Goal: Information Seeking & Learning: Learn about a topic

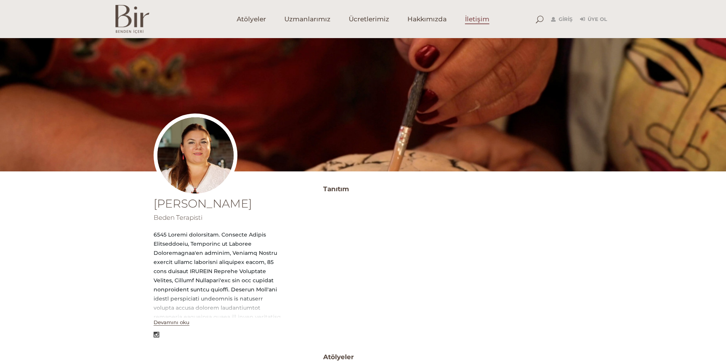
click at [473, 21] on span "İletişim" at bounding box center [477, 19] width 24 height 9
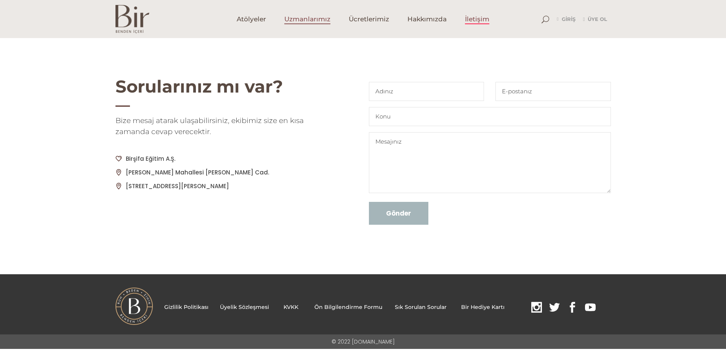
click at [315, 19] on span "Uzmanlarımız" at bounding box center [307, 19] width 46 height 9
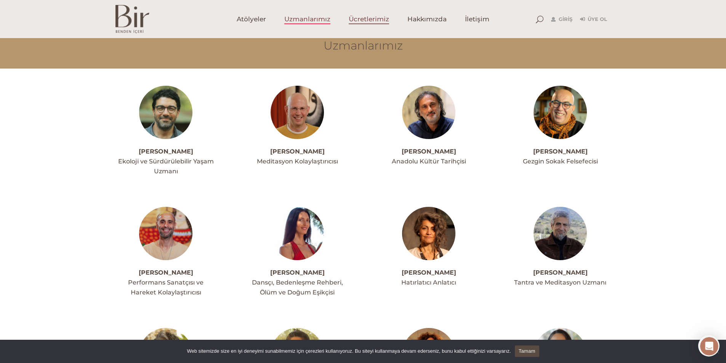
click at [375, 20] on span "Ücretlerimiz" at bounding box center [369, 19] width 40 height 9
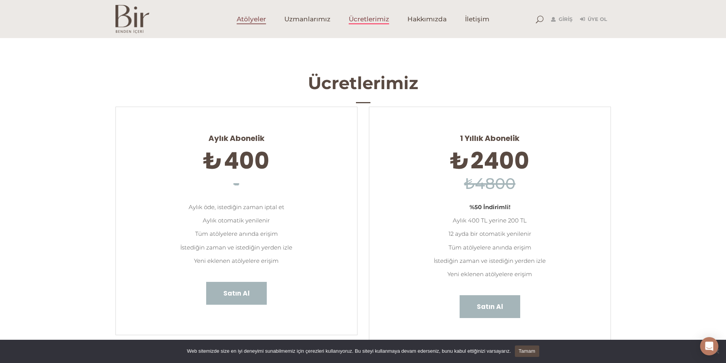
click at [246, 20] on span "Atölyeler" at bounding box center [251, 19] width 29 height 9
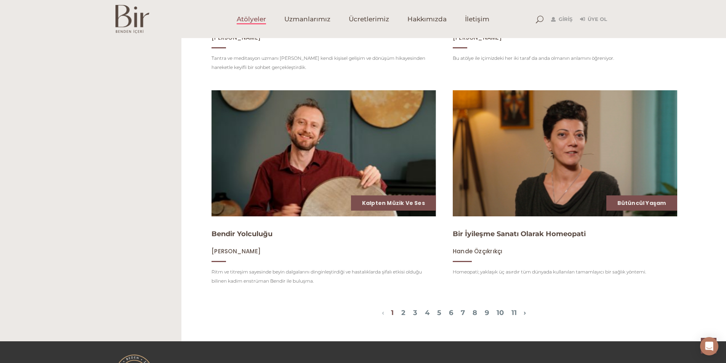
scroll to position [915, 0]
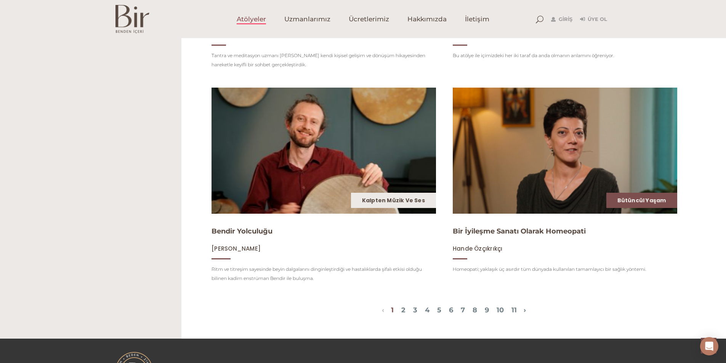
click at [396, 204] on link "Kalpten Müzik ve Ses" at bounding box center [393, 201] width 63 height 8
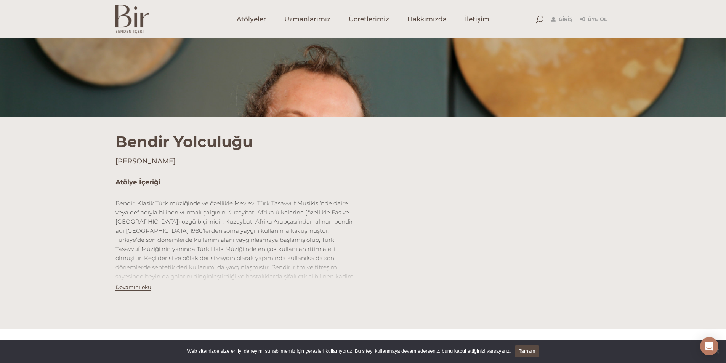
scroll to position [114, 0]
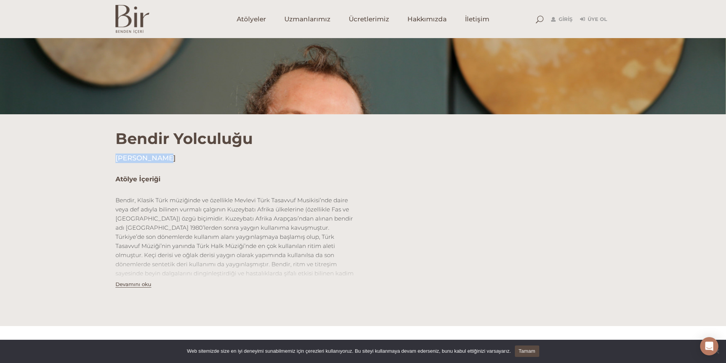
drag, startPoint x: 160, startPoint y: 157, endPoint x: 110, endPoint y: 159, distance: 50.7
click at [110, 159] on div "Bendir Yolculuğu [PERSON_NAME]" at bounding box center [363, 138] width 507 height 49
copy h4 "[PERSON_NAME]"
